Goal: Register for event/course

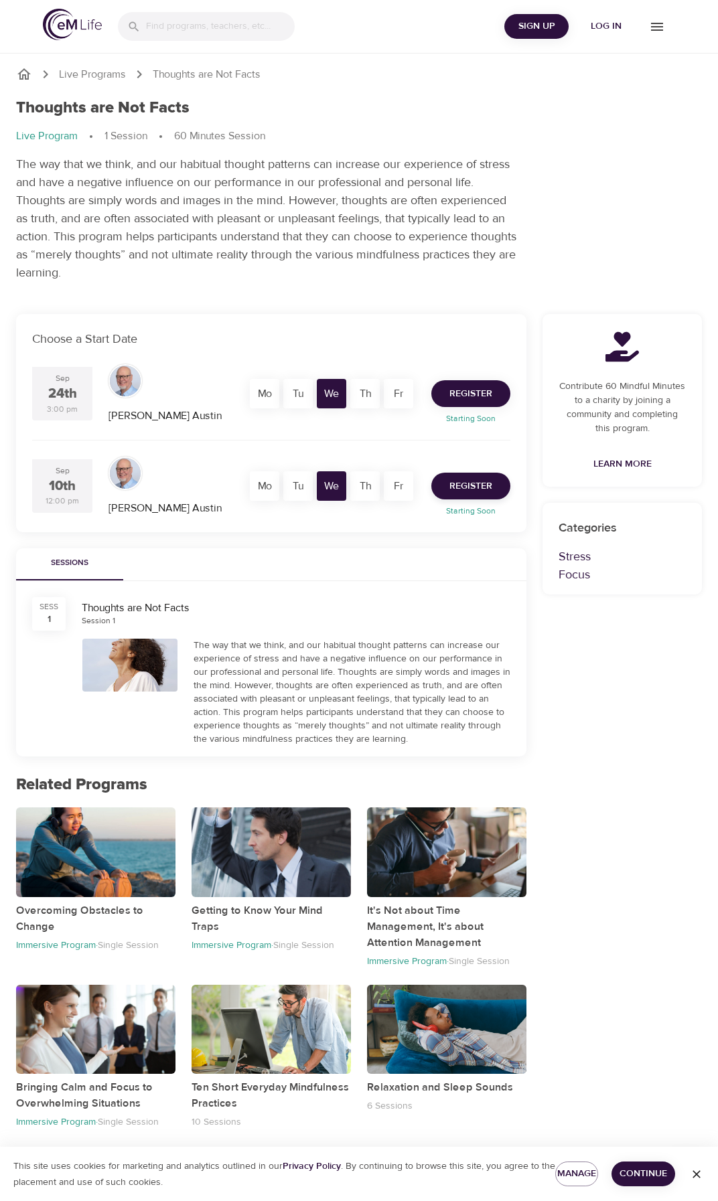
click at [475, 382] on button "Register" at bounding box center [470, 393] width 79 height 27
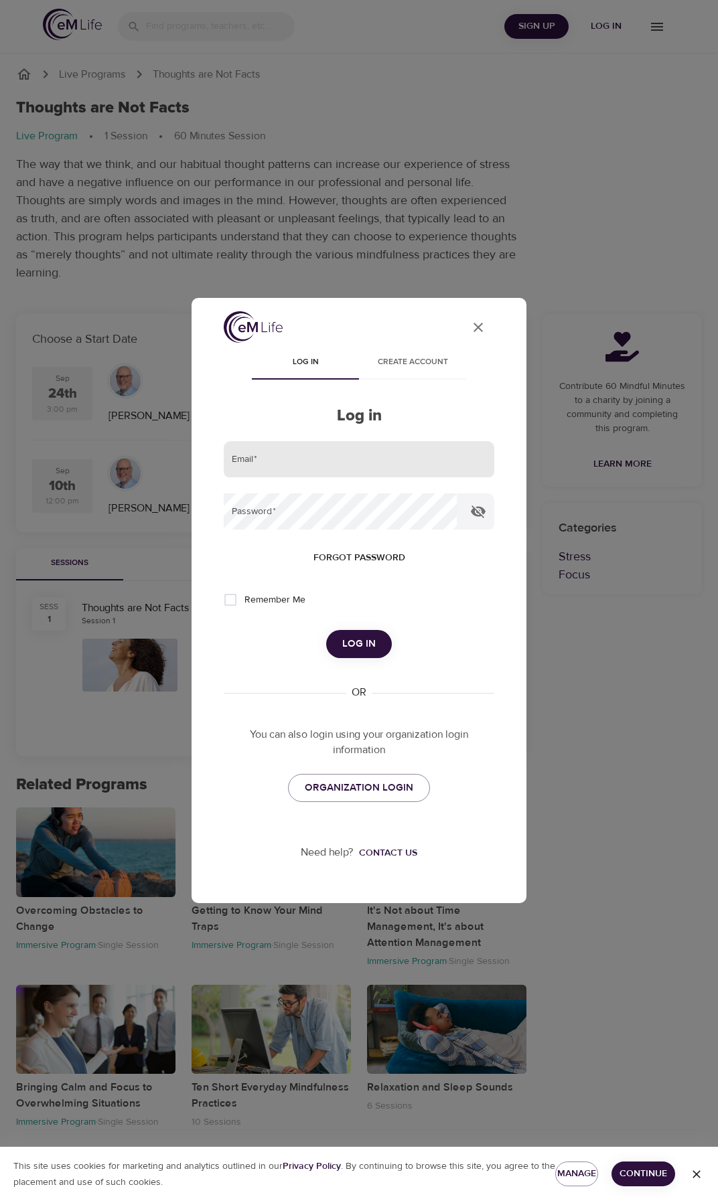
click at [294, 460] on input "email" at bounding box center [359, 459] width 270 height 36
type input "[EMAIL_ADDRESS][DOMAIN_NAME]"
click at [326, 630] on button "Log in" at bounding box center [359, 644] width 66 height 28
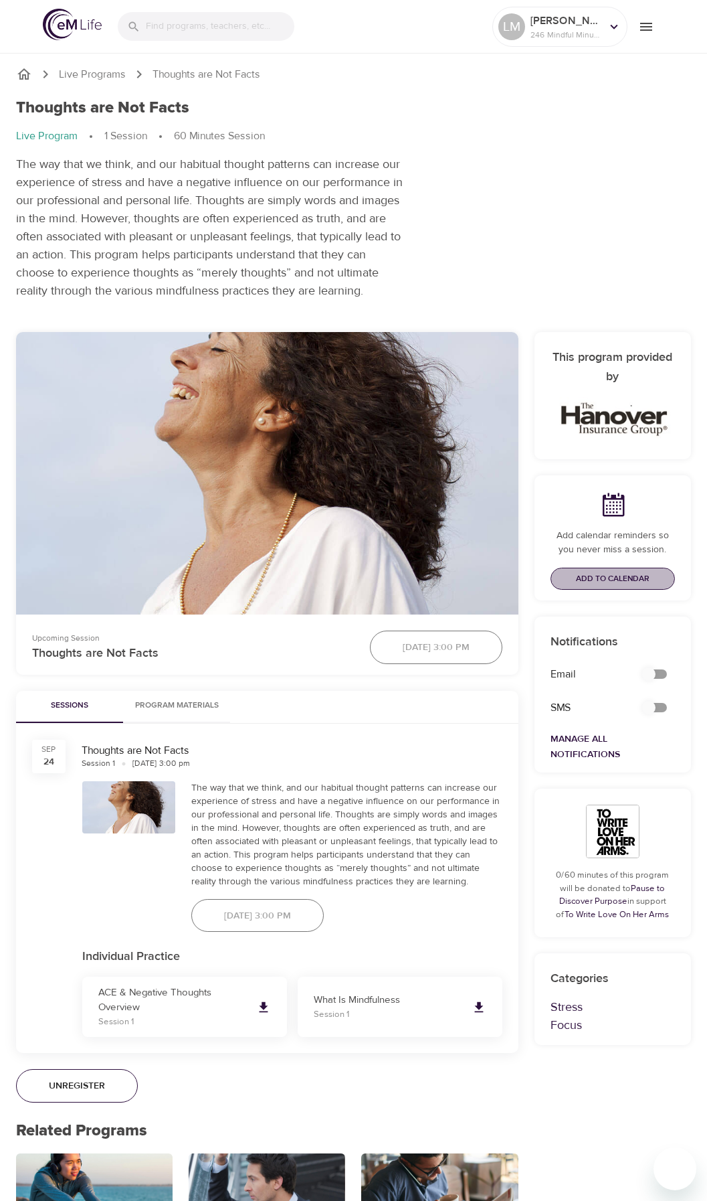
click at [612, 586] on span "Add to Calendar" at bounding box center [613, 579] width 74 height 14
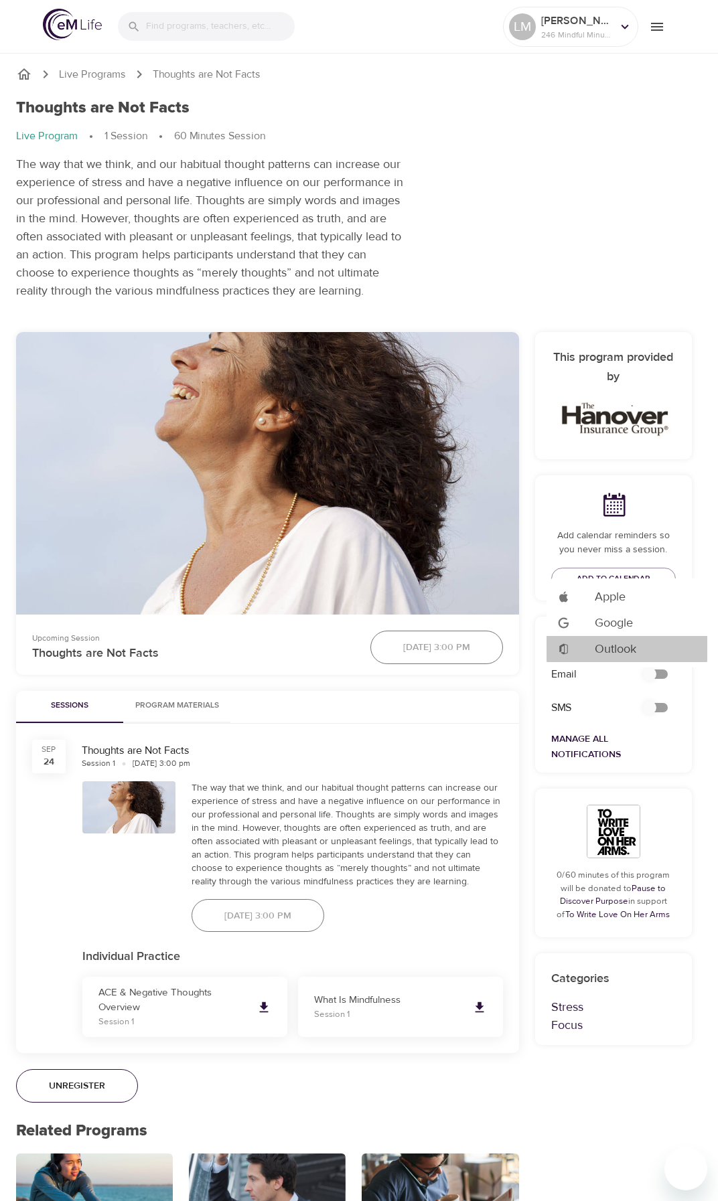
click at [610, 651] on span "Outlook" at bounding box center [614, 649] width 41 height 18
drag, startPoint x: 653, startPoint y: 691, endPoint x: 668, endPoint y: 689, distance: 14.8
click at [668, 689] on div at bounding box center [359, 600] width 718 height 1201
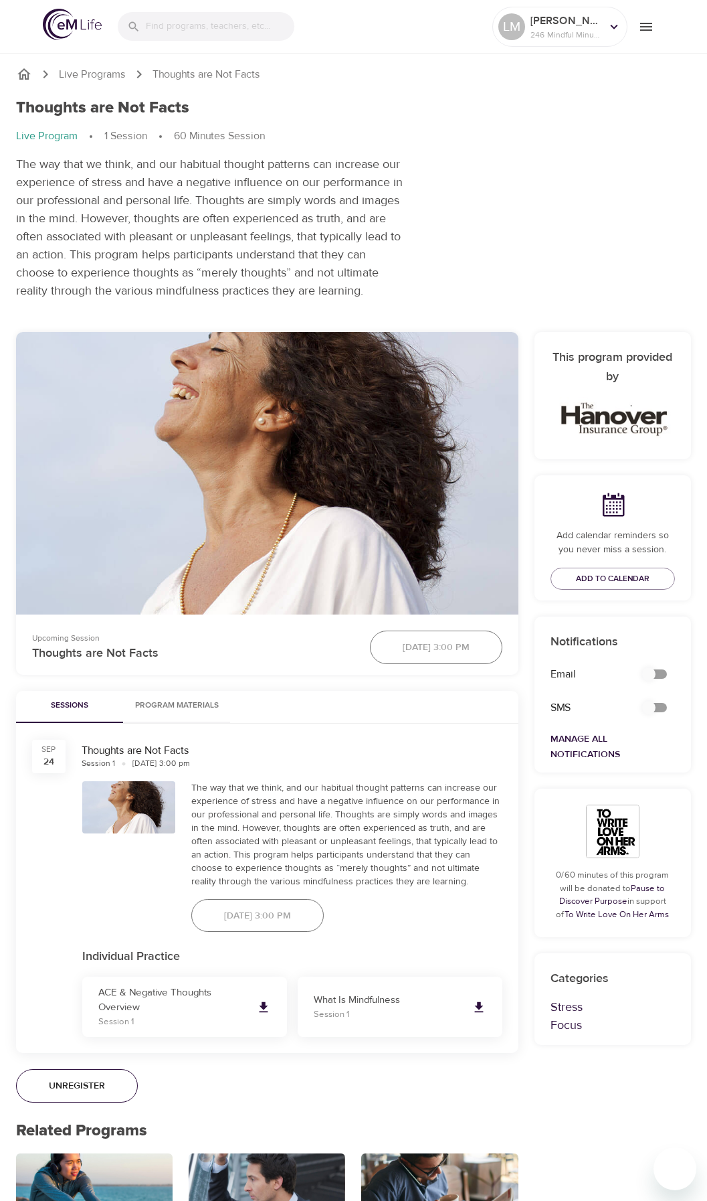
click at [657, 687] on input "secondary checkbox" at bounding box center [649, 673] width 76 height 25
checkbox input "true"
click at [618, 586] on span "Add to Calendar" at bounding box center [613, 579] width 74 height 14
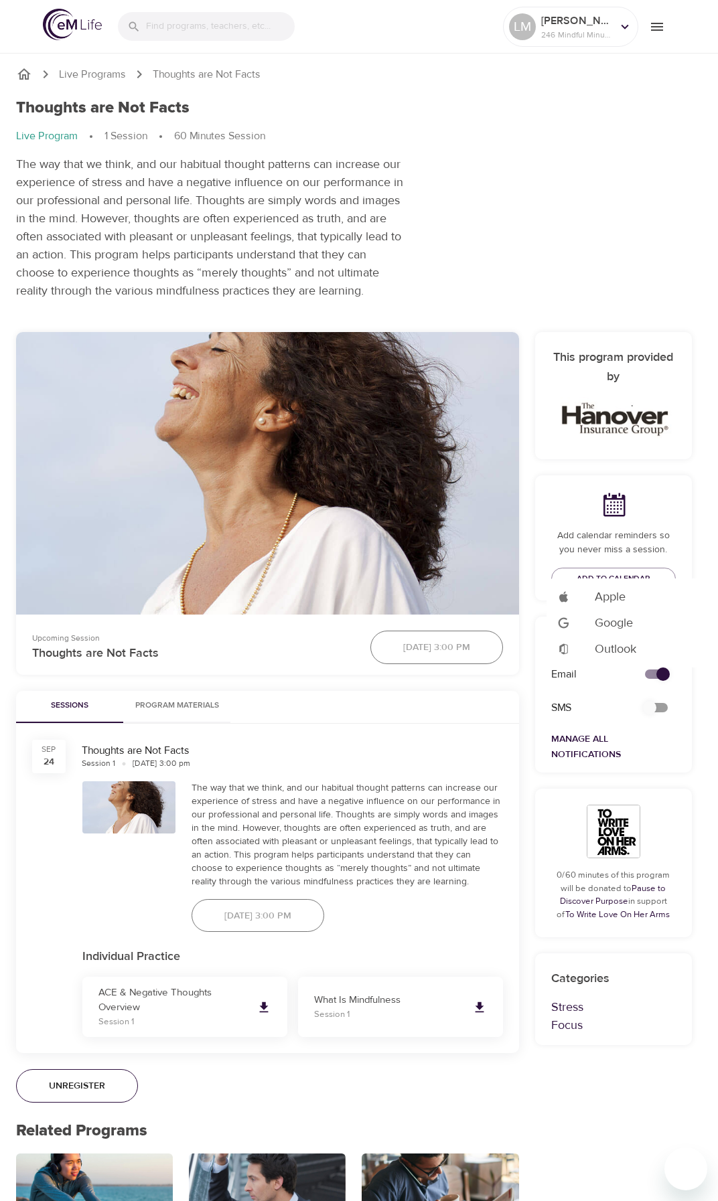
click at [607, 646] on span "Outlook" at bounding box center [614, 649] width 41 height 18
click at [467, 225] on div at bounding box center [359, 600] width 718 height 1201
